Goal: Task Accomplishment & Management: Complete application form

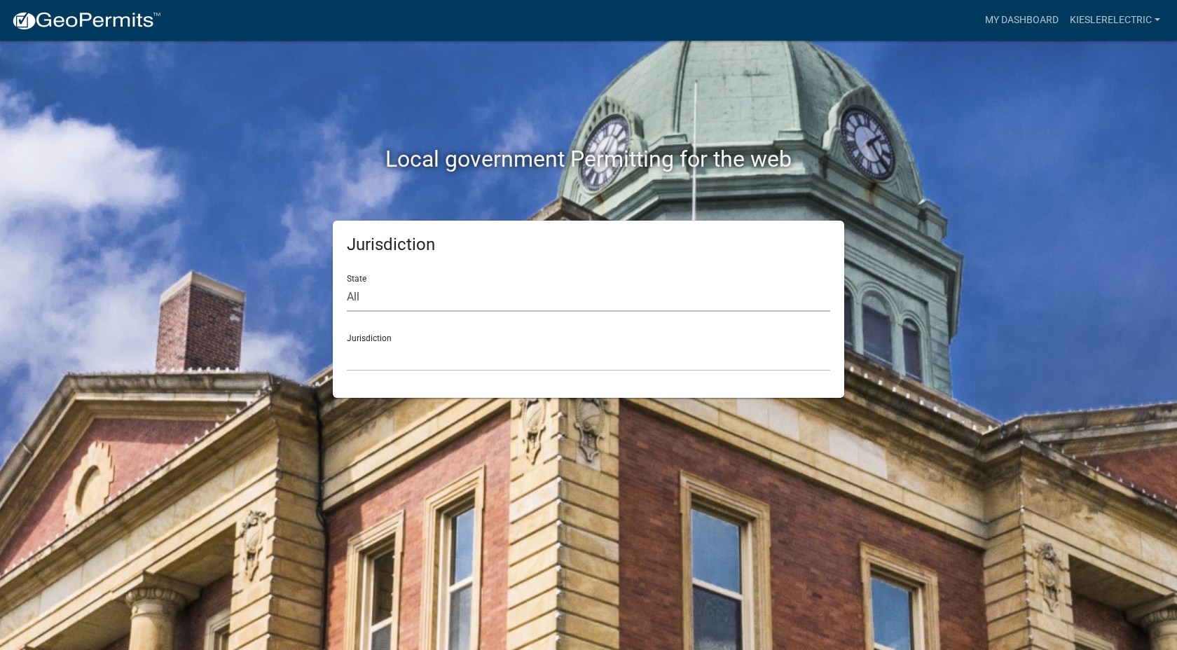
click at [360, 298] on select "All [US_STATE] [US_STATE] [US_STATE] [US_STATE] [US_STATE] [US_STATE] [US_STATE…" at bounding box center [588, 297] width 483 height 29
select select "[US_STATE]"
click at [347, 283] on select "All [US_STATE] [US_STATE] [US_STATE] [US_STATE] [US_STATE] [US_STATE] [US_STATE…" at bounding box center [588, 297] width 483 height 29
click at [389, 359] on select "City of [GEOGRAPHIC_DATA], [US_STATE] City of [GEOGRAPHIC_DATA], [US_STATE] Cit…" at bounding box center [588, 357] width 483 height 29
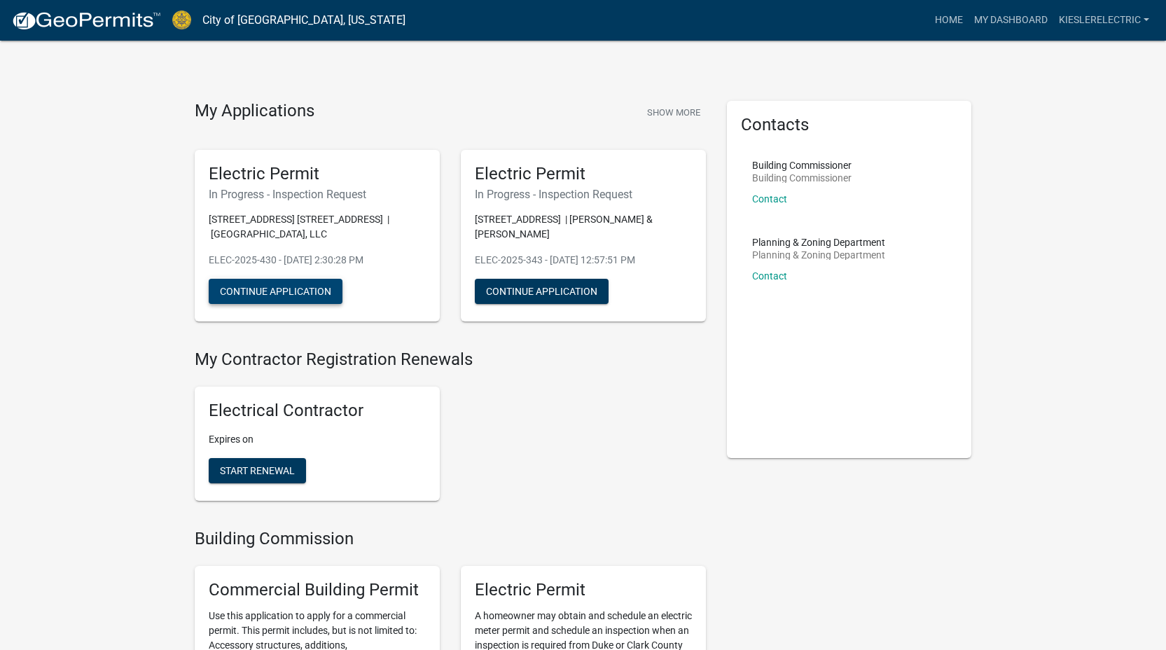
click at [272, 292] on button "Continue Application" at bounding box center [276, 291] width 134 height 25
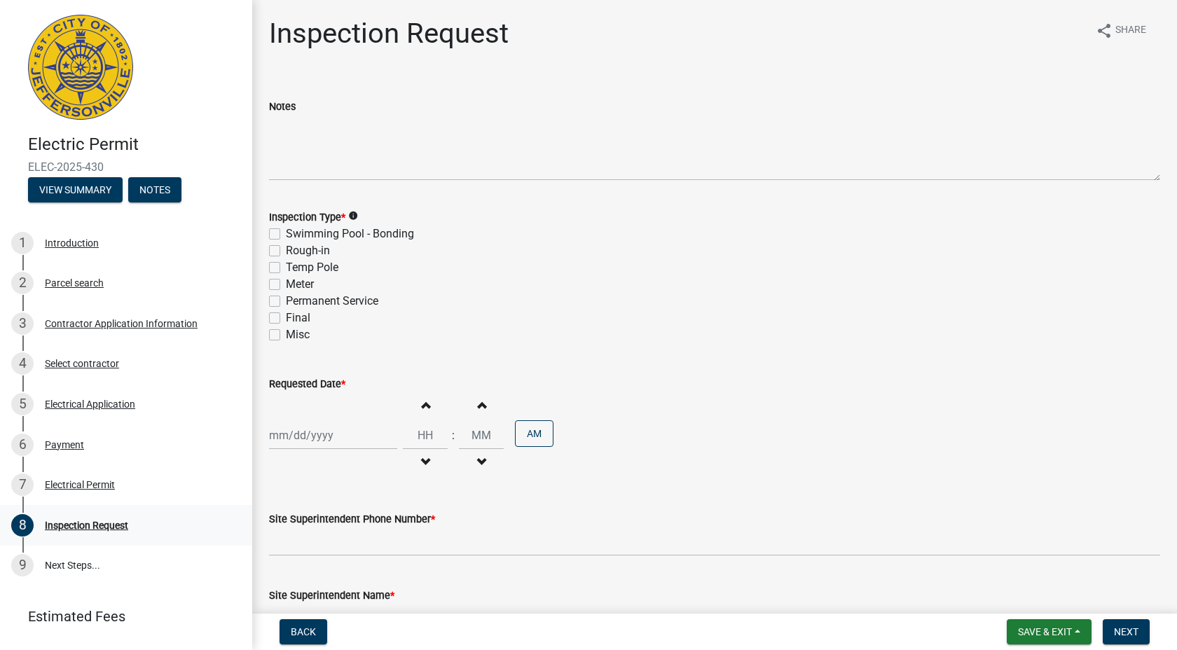
click at [99, 525] on div "Inspection Request" at bounding box center [86, 525] width 83 height 10
click at [286, 285] on label "Meter" at bounding box center [300, 284] width 28 height 17
click at [286, 285] on input "Meter" at bounding box center [290, 280] width 9 height 9
checkbox input "true"
checkbox input "false"
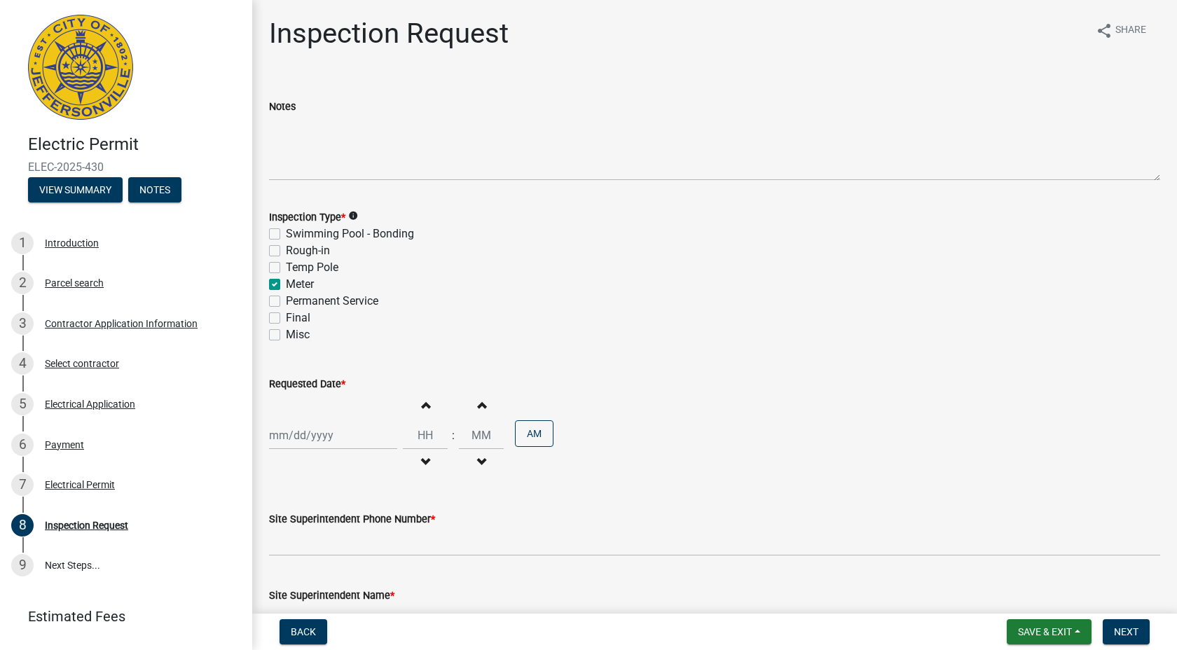
checkbox input "false"
checkbox input "true"
checkbox input "false"
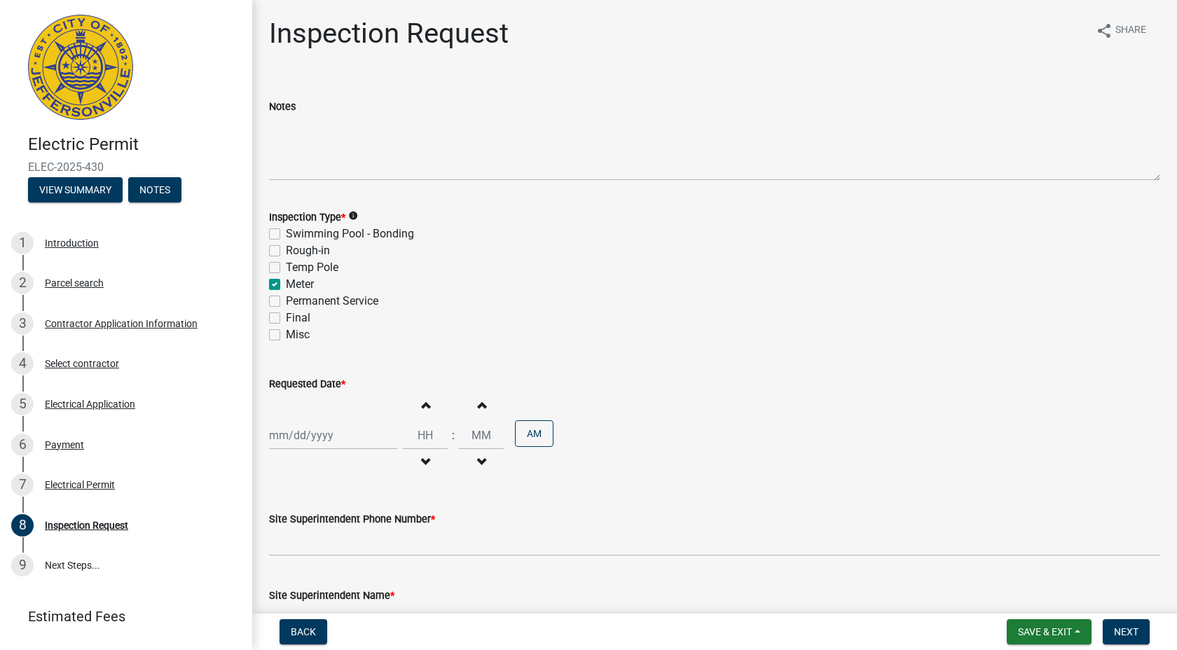
checkbox input "false"
click at [286, 303] on label "Permanent Service" at bounding box center [332, 301] width 92 height 17
click at [286, 302] on input "Permanent Service" at bounding box center [290, 297] width 9 height 9
checkbox input "true"
checkbox input "false"
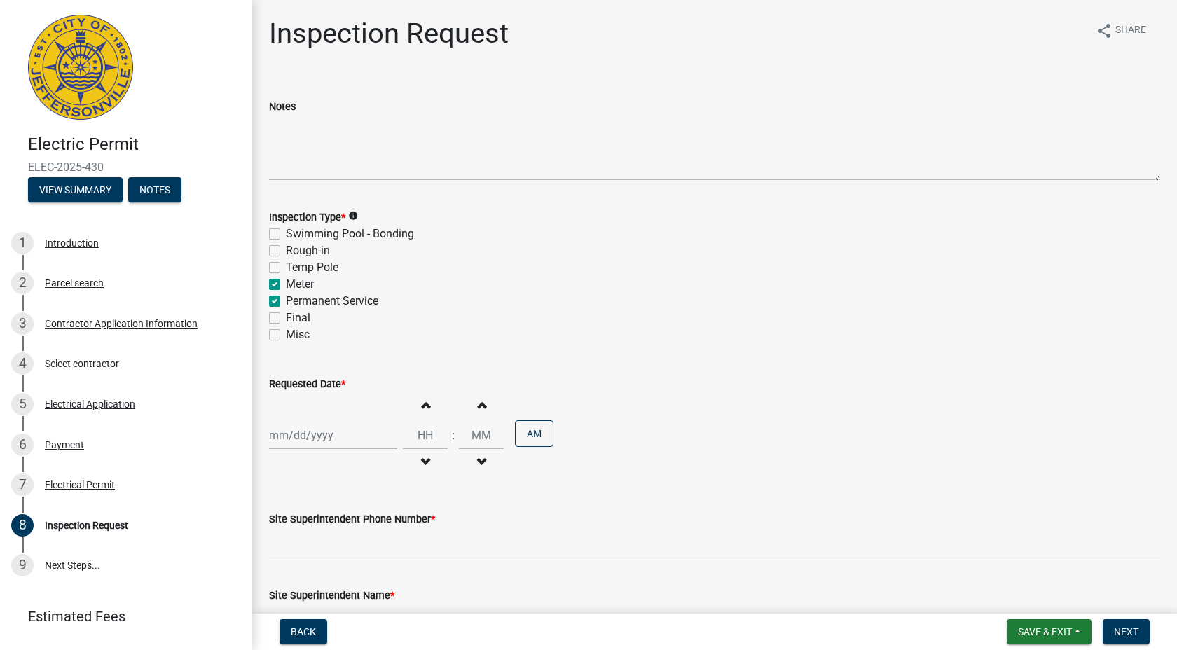
checkbox input "false"
checkbox input "true"
checkbox input "false"
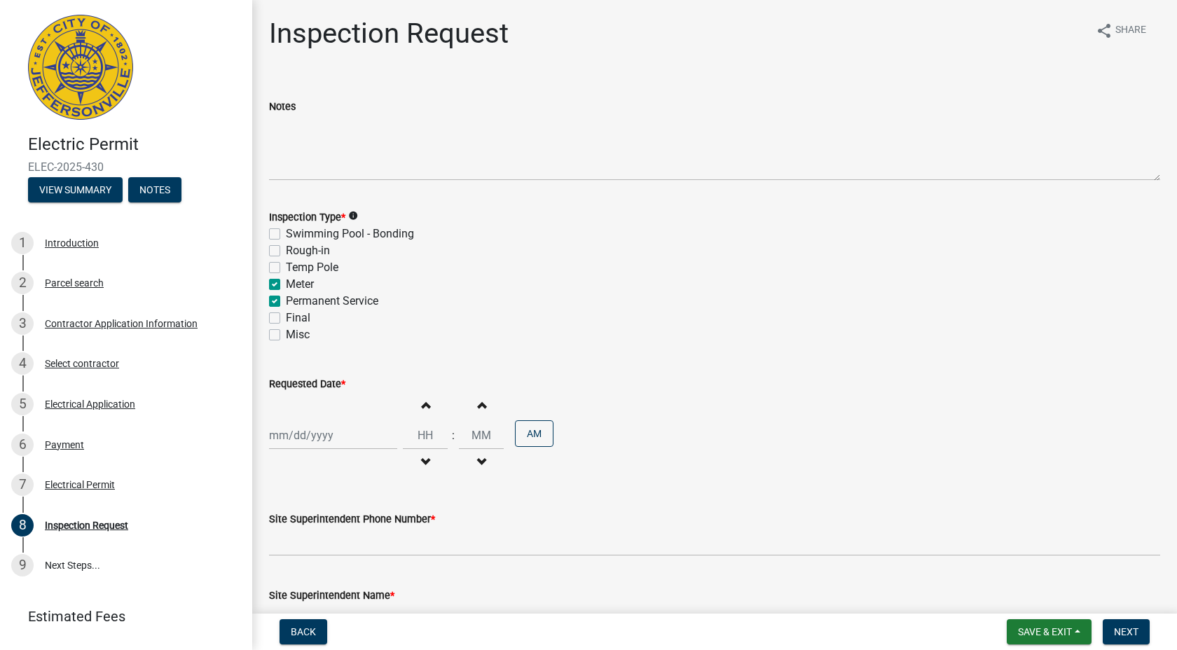
checkbox input "false"
click at [286, 284] on label "Meter" at bounding box center [300, 284] width 28 height 17
click at [286, 284] on input "Meter" at bounding box center [290, 280] width 9 height 9
checkbox input "false"
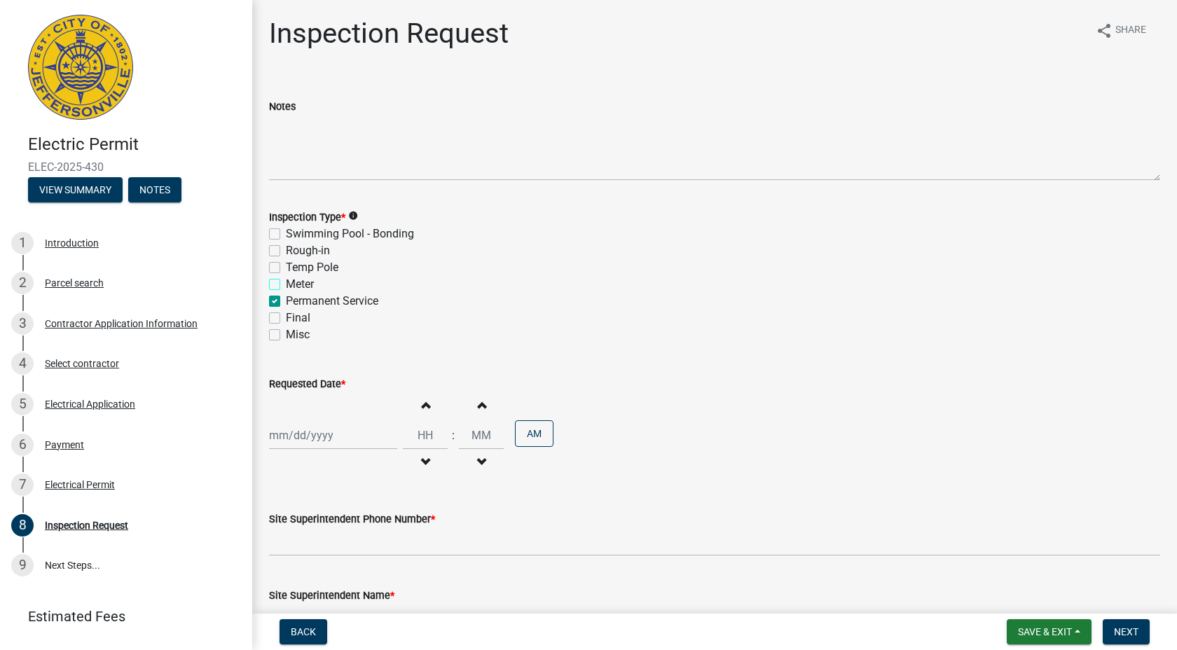
checkbox input "false"
checkbox input "true"
checkbox input "false"
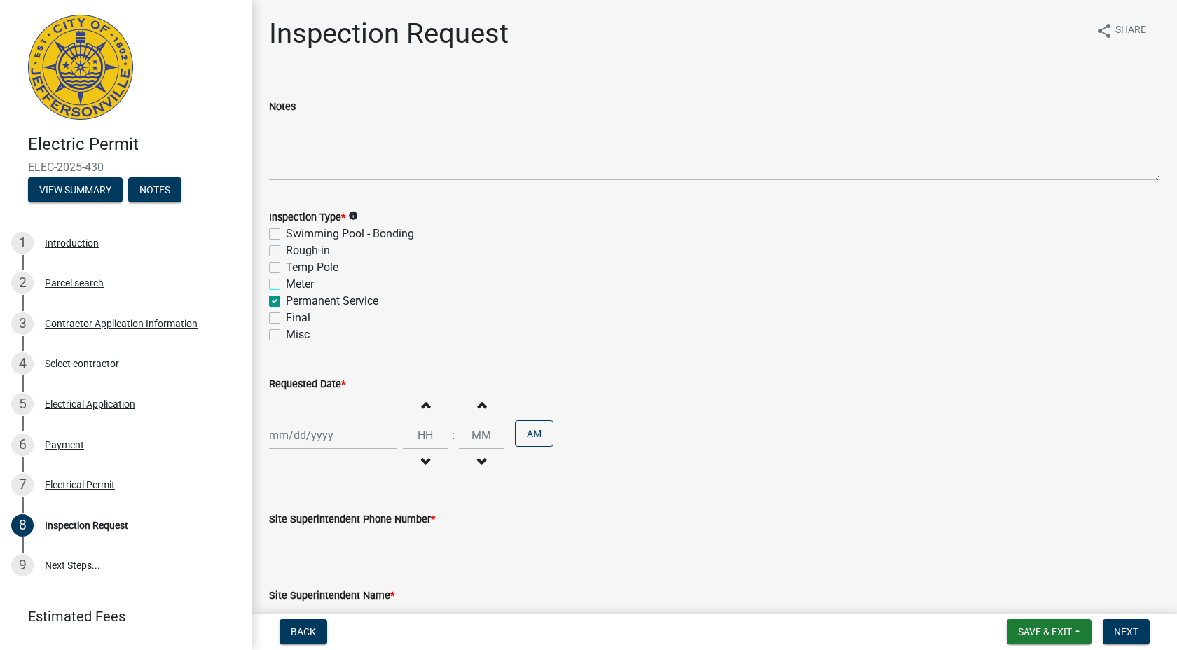
checkbox input "false"
select select "8"
select select "2025"
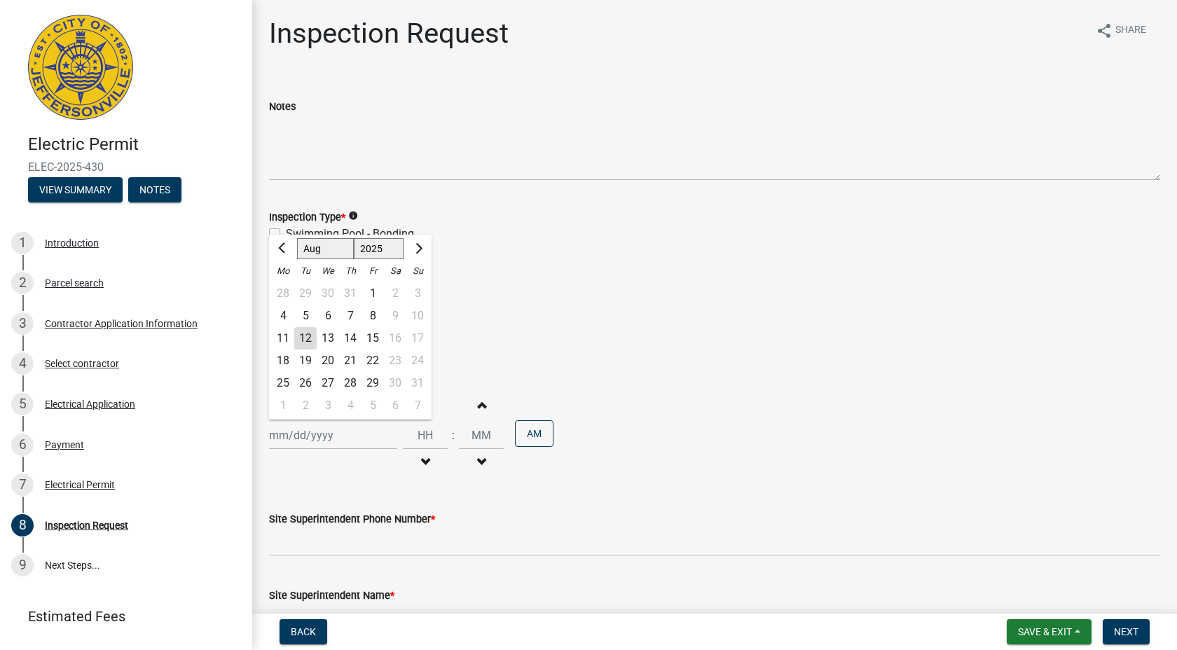
click at [324, 436] on div "[PERSON_NAME] Feb Mar Apr [PERSON_NAME][DATE] Oct Nov [DATE] 1526 1527 1528 152…" at bounding box center [333, 435] width 128 height 29
click at [331, 338] on div "13" at bounding box center [328, 338] width 22 height 22
type input "[DATE]"
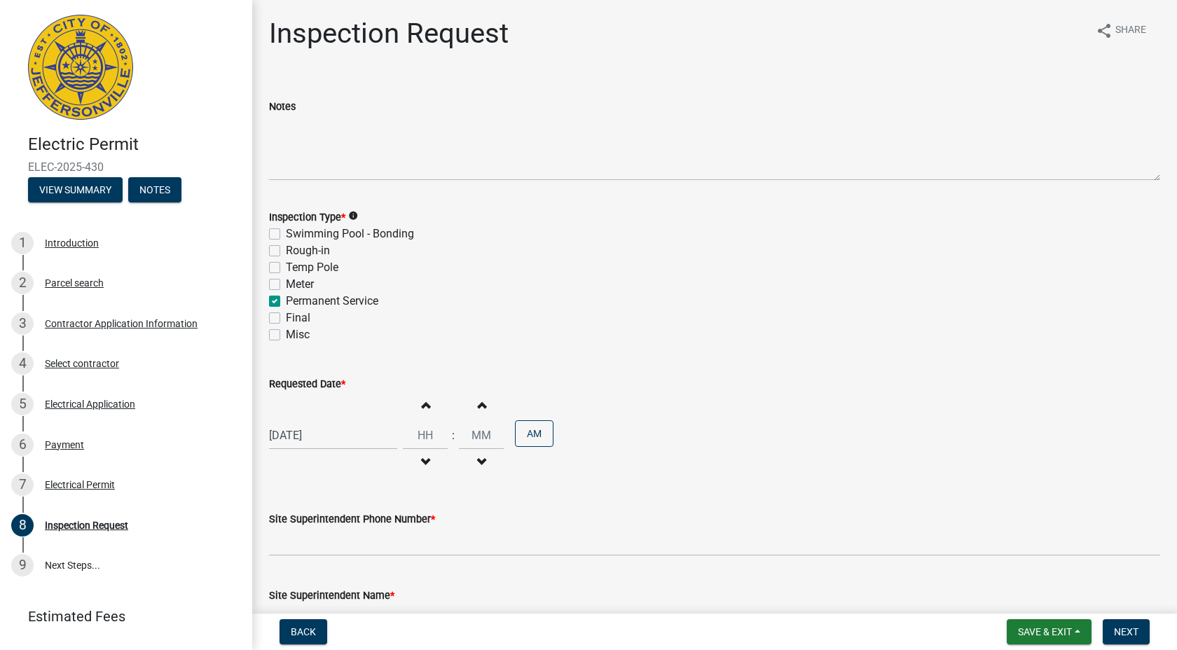
click at [422, 408] on span "button" at bounding box center [425, 404] width 7 height 11
type input "01"
type input "00"
click at [415, 411] on button "Increment hours" at bounding box center [424, 404] width 29 height 25
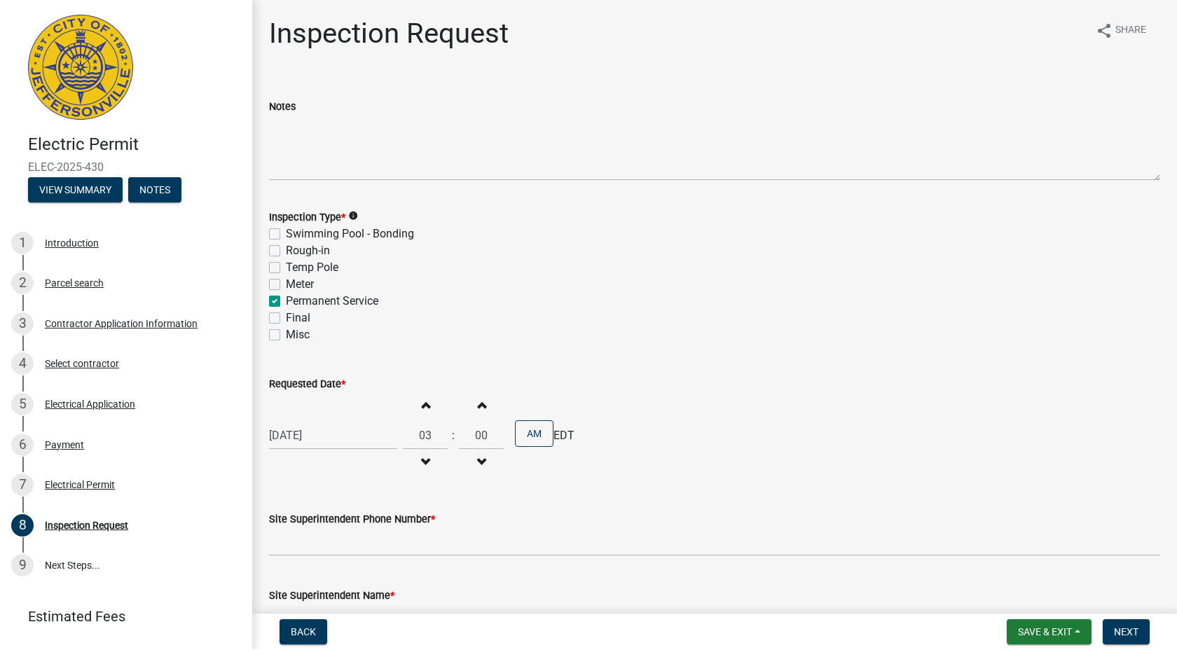
click at [415, 411] on button "Increment hours" at bounding box center [424, 404] width 29 height 25
click at [416, 409] on button "Increment hours" at bounding box center [424, 404] width 29 height 25
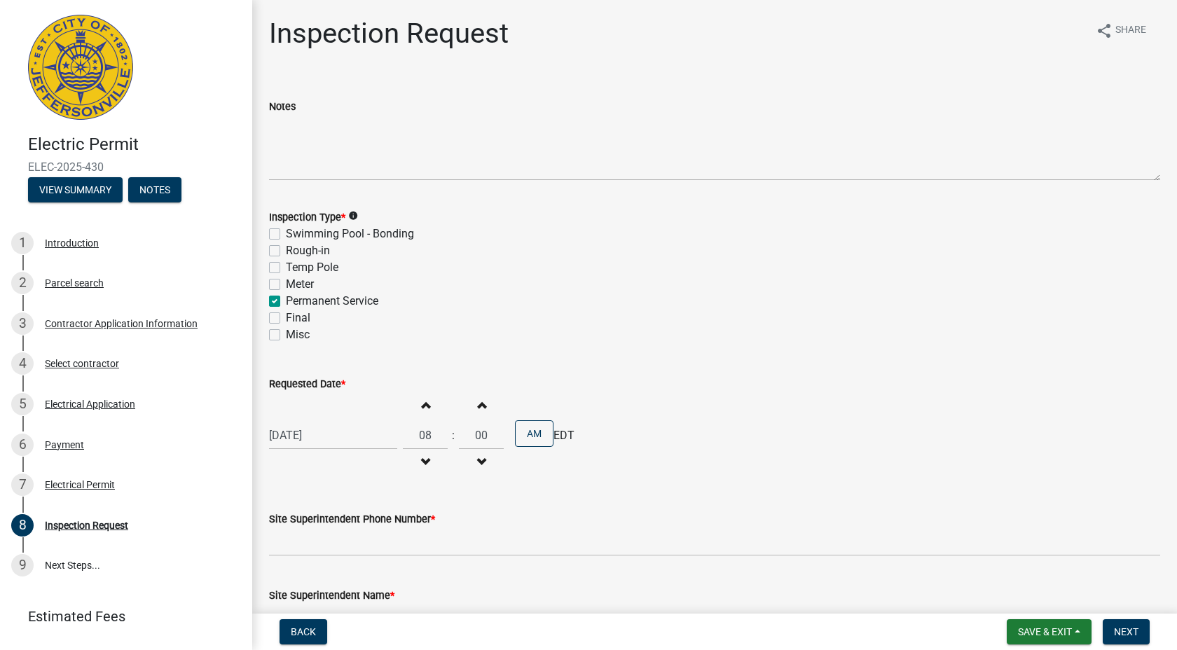
click at [422, 409] on span "button" at bounding box center [425, 404] width 7 height 11
type input "09"
click at [649, 504] on div "Site Superintendent Phone Number *" at bounding box center [714, 523] width 891 height 65
click at [490, 520] on div "Site Superintendent Phone Number *" at bounding box center [714, 519] width 891 height 17
click at [512, 490] on wm-data-entity-input "Requested Date * [DATE] Increment hours 09 Decrement hours : Increment minutes …" at bounding box center [714, 423] width 891 height 135
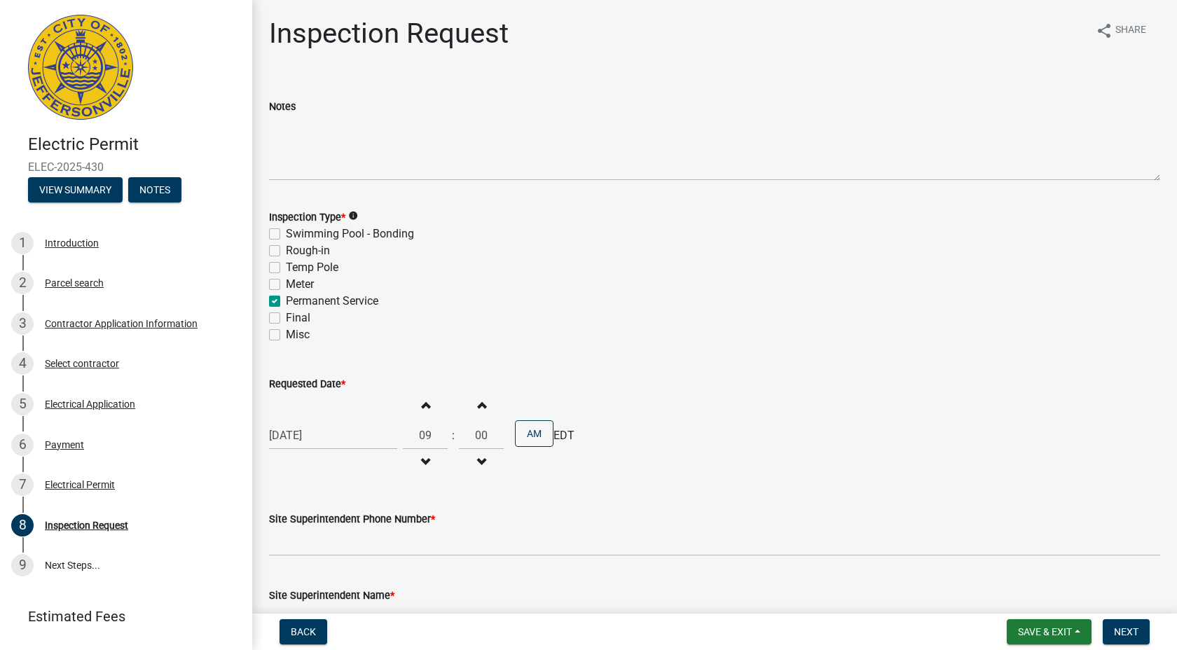
click at [331, 438] on div "[DATE]" at bounding box center [333, 435] width 128 height 29
select select "8"
select select "2025"
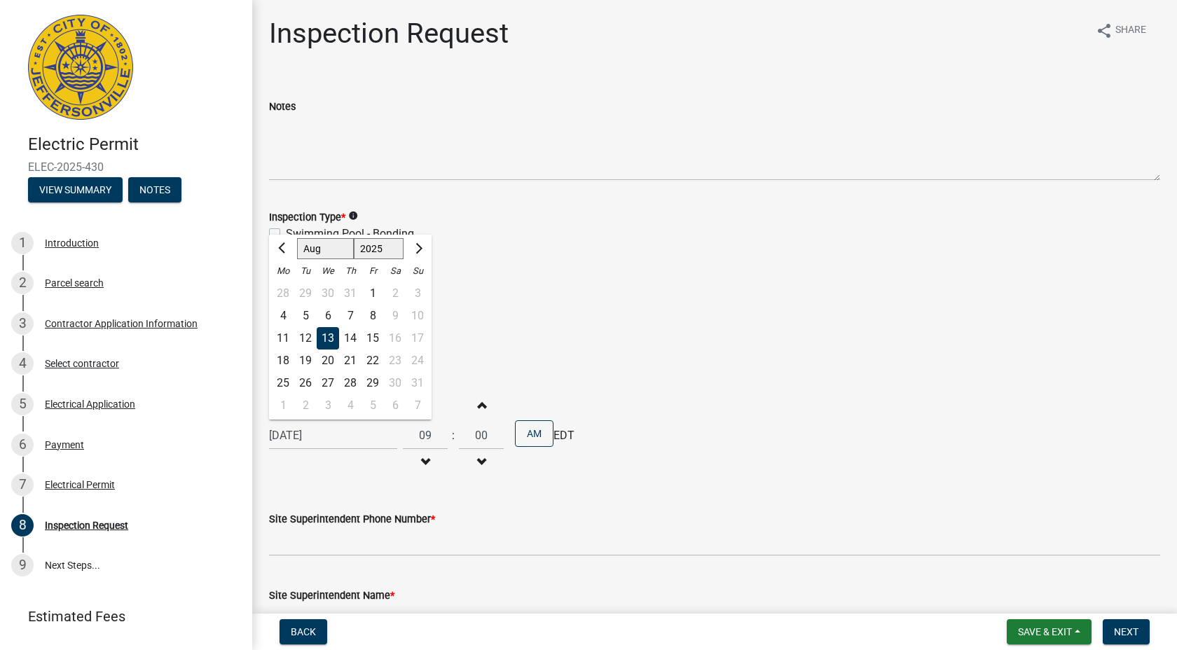
click at [330, 336] on div "13" at bounding box center [328, 338] width 22 height 22
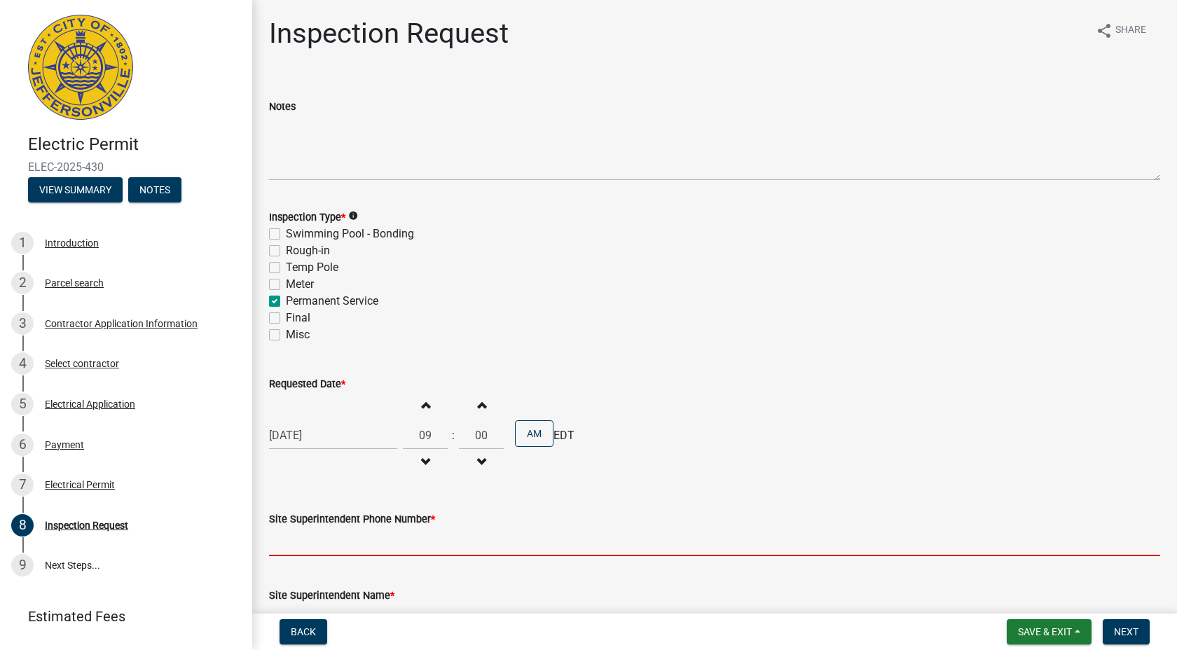
click at [322, 542] on input "Site Superintendent Phone Number *" at bounding box center [714, 541] width 891 height 29
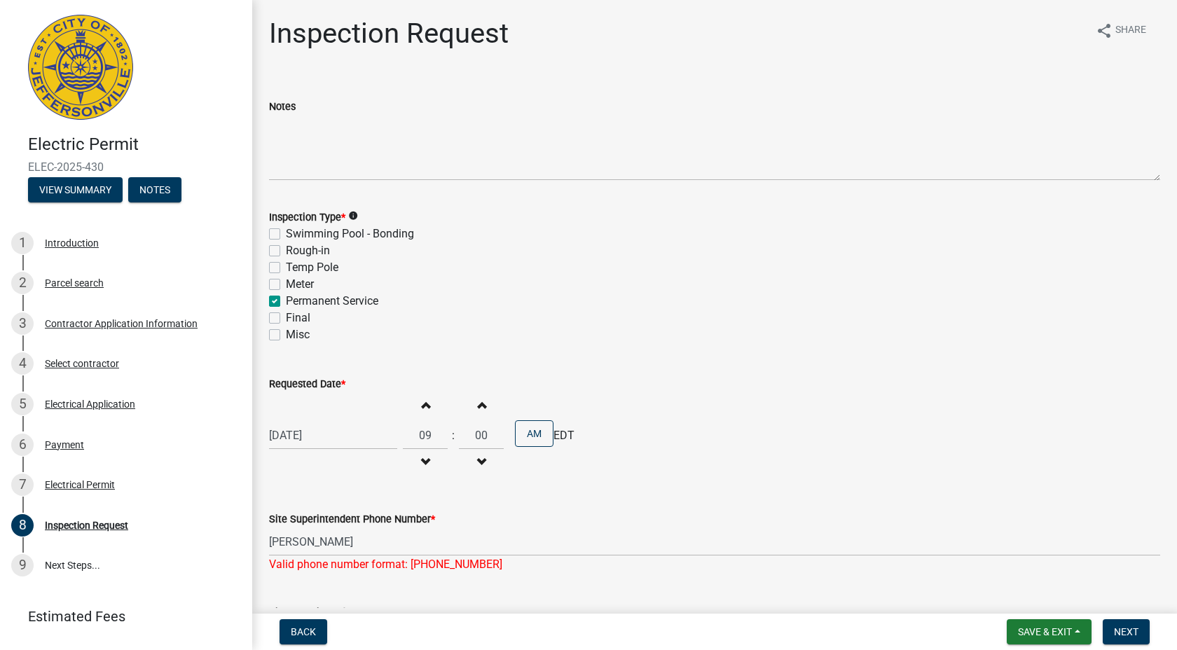
scroll to position [184, 0]
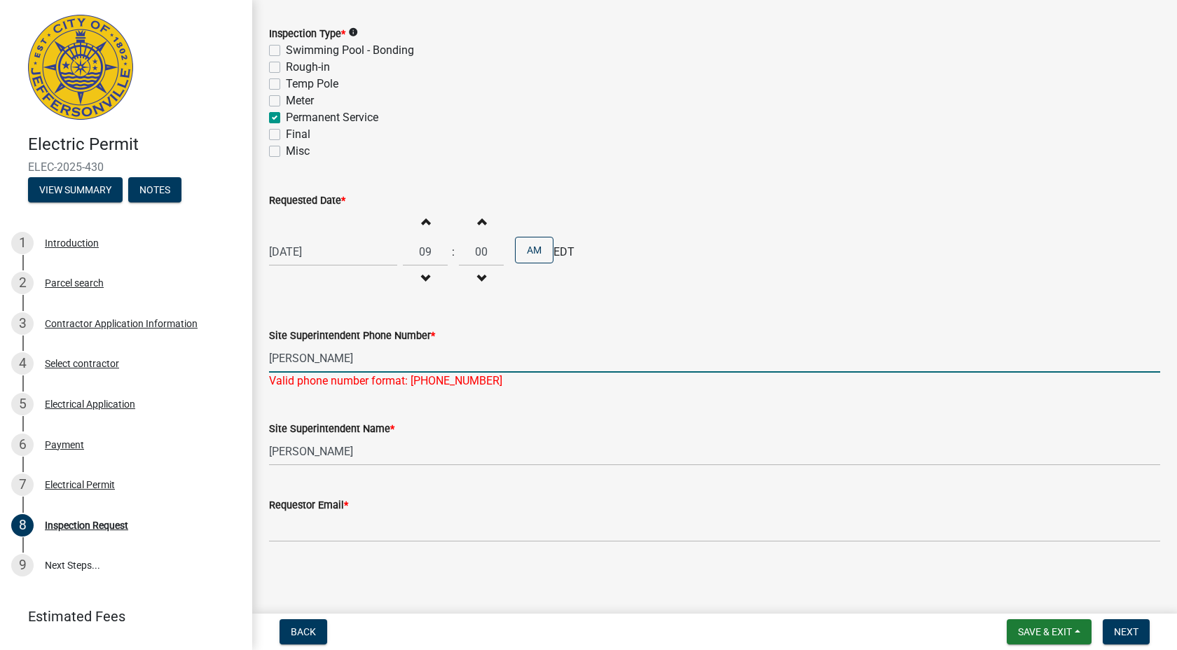
drag, startPoint x: 337, startPoint y: 354, endPoint x: 262, endPoint y: 350, distance: 75.1
click at [262, 350] on div "Site Superintendent Phone Number * [PERSON_NAME] Valid phone number format: [PH…" at bounding box center [714, 349] width 912 height 82
type input "[PHONE_NUMBER]"
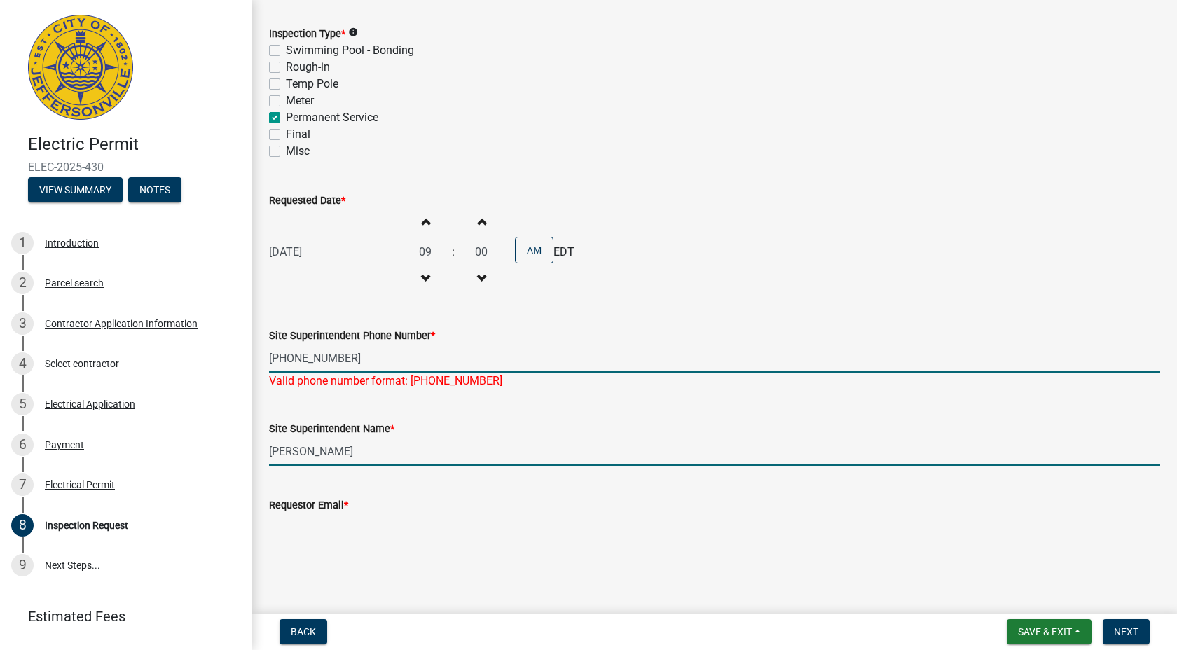
scroll to position [167, 0]
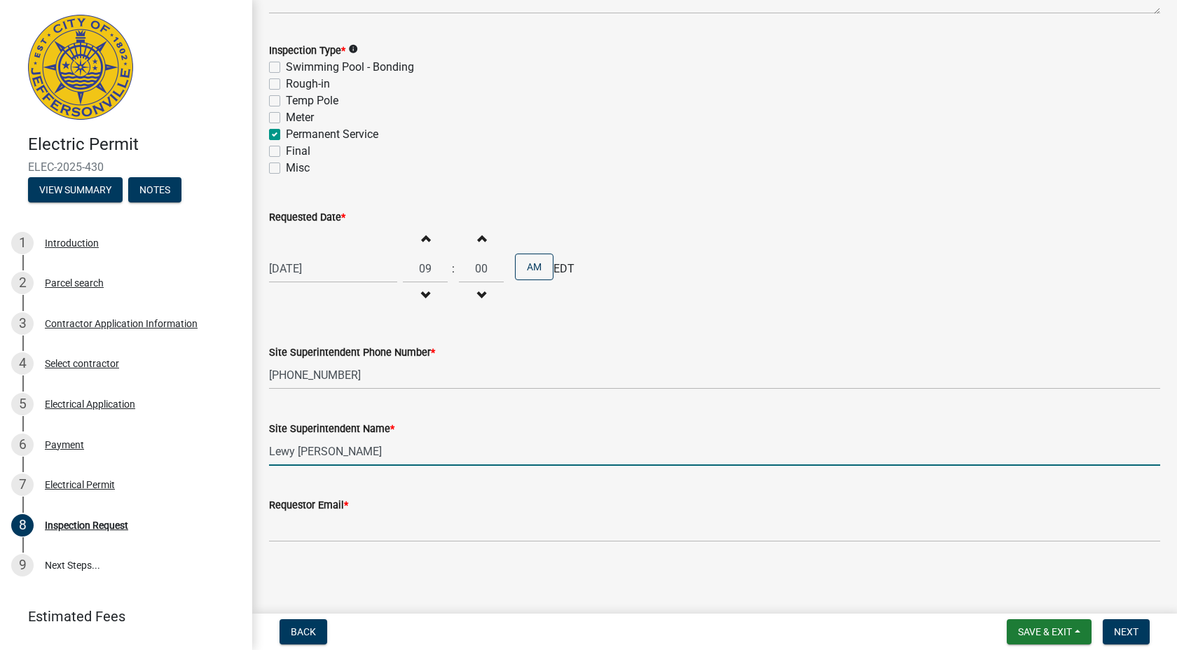
type input "Lewy [PERSON_NAME]"
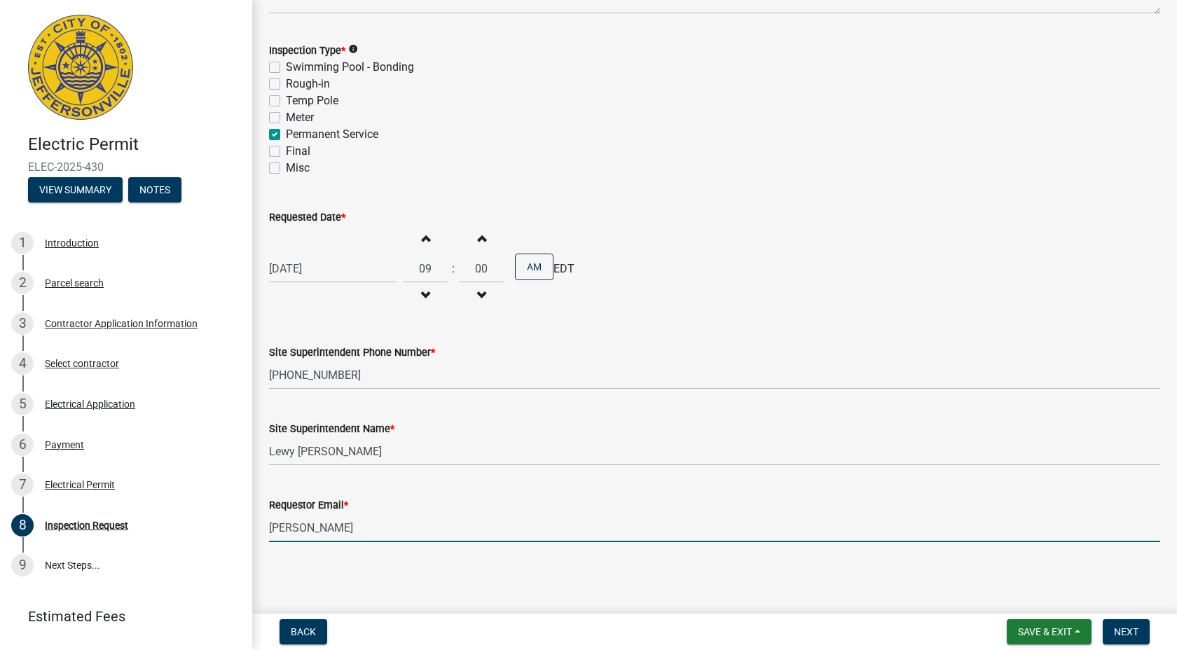
type input "[EMAIL_ADDRESS][DOMAIN_NAME]"
click at [1120, 635] on span "Next" at bounding box center [1126, 631] width 25 height 11
